Goal: Find specific page/section

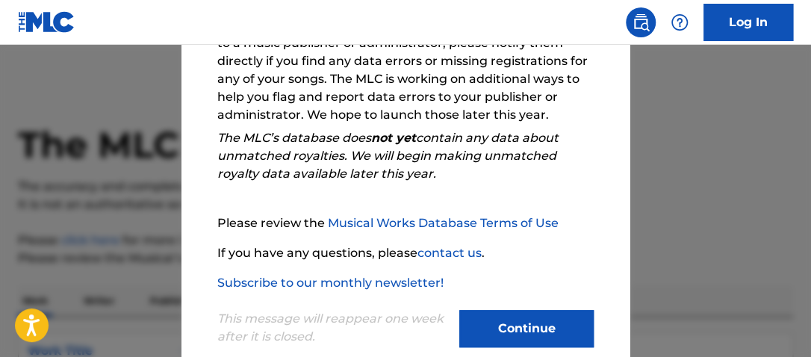
scroll to position [326, 0]
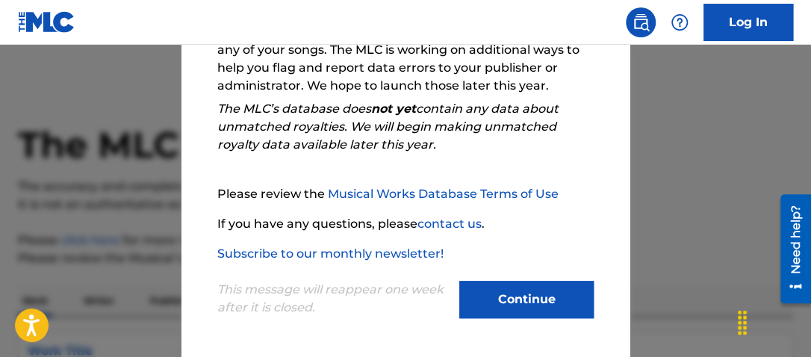
click at [544, 298] on button "Continue" at bounding box center [526, 299] width 134 height 37
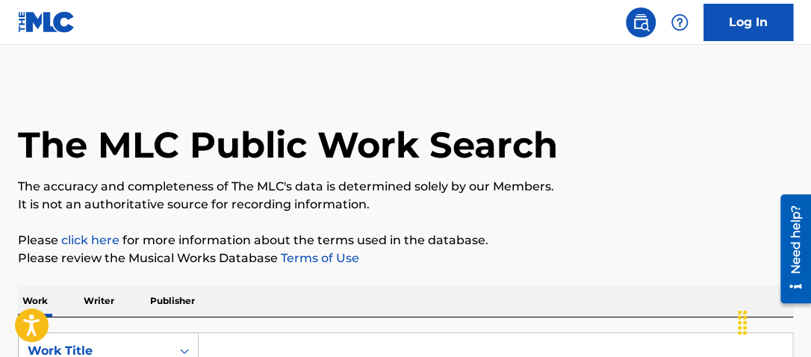
click at [614, 153] on div "The MLC Public Work Search" at bounding box center [405, 136] width 775 height 109
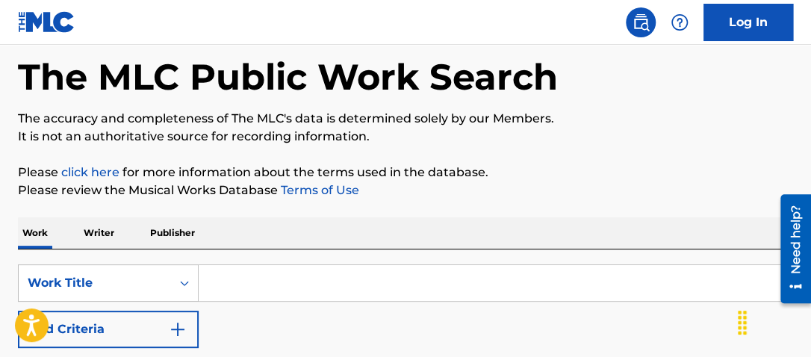
scroll to position [178, 0]
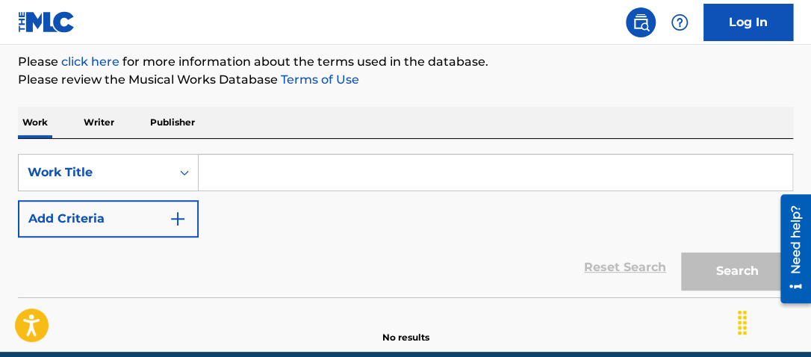
click at [178, 218] on img "Search Form" at bounding box center [178, 219] width 18 height 18
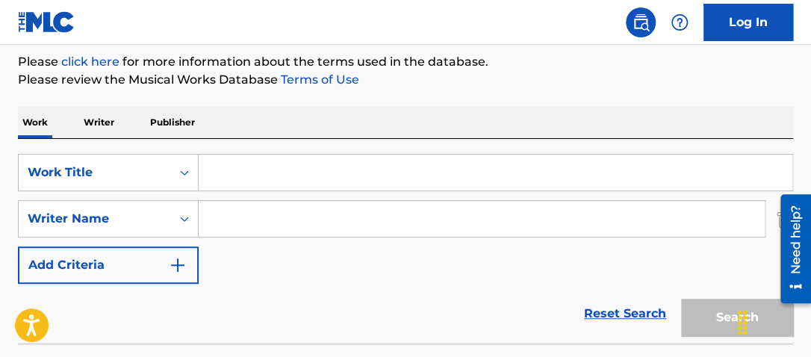
click at [219, 172] on input "Search Form" at bounding box center [496, 173] width 594 height 36
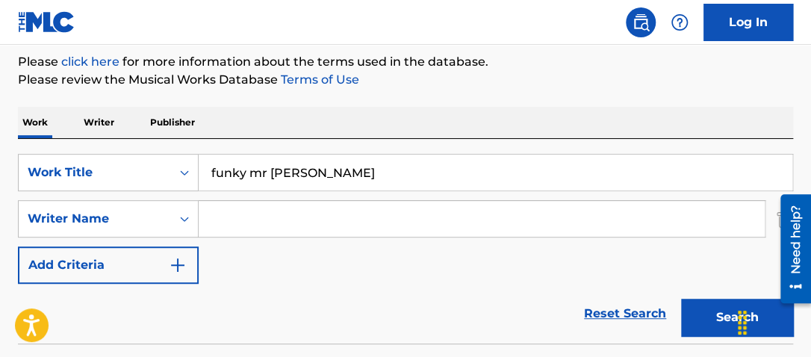
type input "funky mr [PERSON_NAME]"
click at [229, 222] on input "Search Form" at bounding box center [482, 219] width 566 height 36
type input "[PERSON_NAME]"
click at [626, 306] on link "Reset Search" at bounding box center [624, 313] width 97 height 33
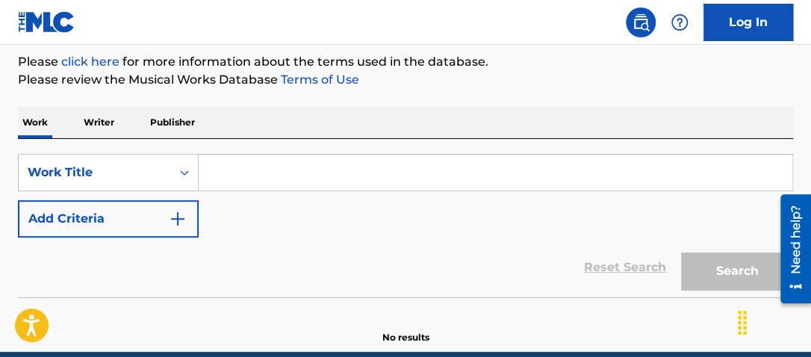
click at [429, 248] on div "Reset Search Search" at bounding box center [405, 267] width 775 height 60
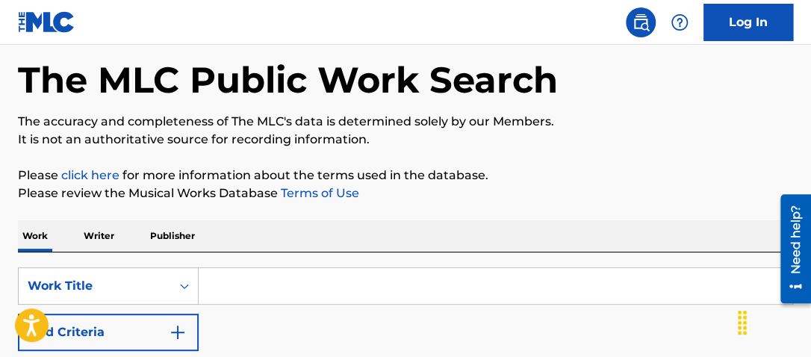
scroll to position [0, 0]
